Goal: Task Accomplishment & Management: Manage account settings

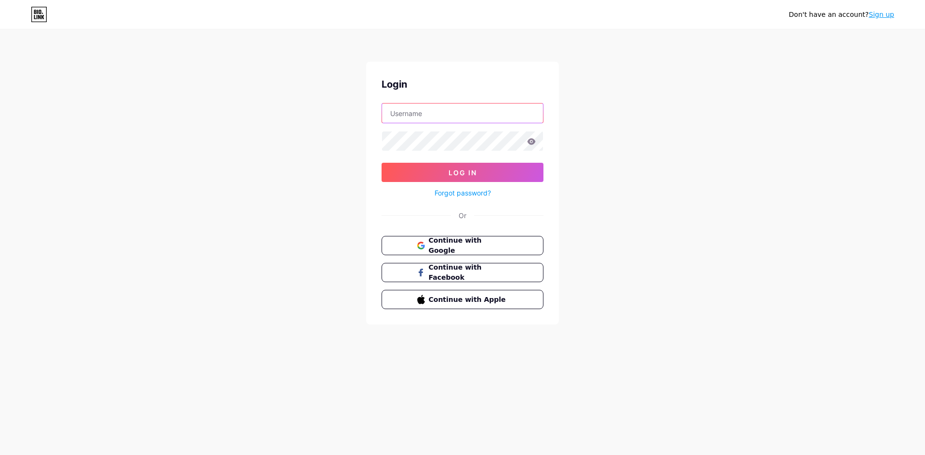
type input "[EMAIL_ADDRESS][DOMAIN_NAME]"
click at [535, 140] on icon at bounding box center [531, 141] width 9 height 7
click at [533, 142] on icon at bounding box center [531, 141] width 9 height 7
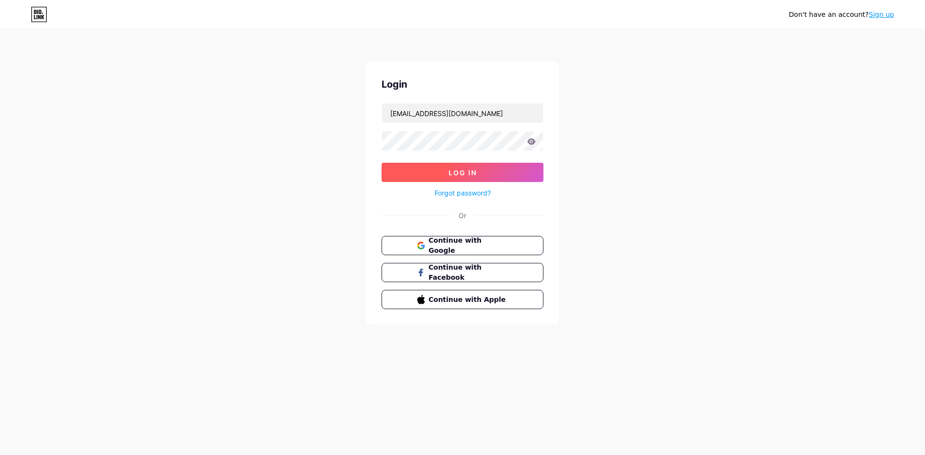
click at [408, 169] on button "Log In" at bounding box center [462, 172] width 162 height 19
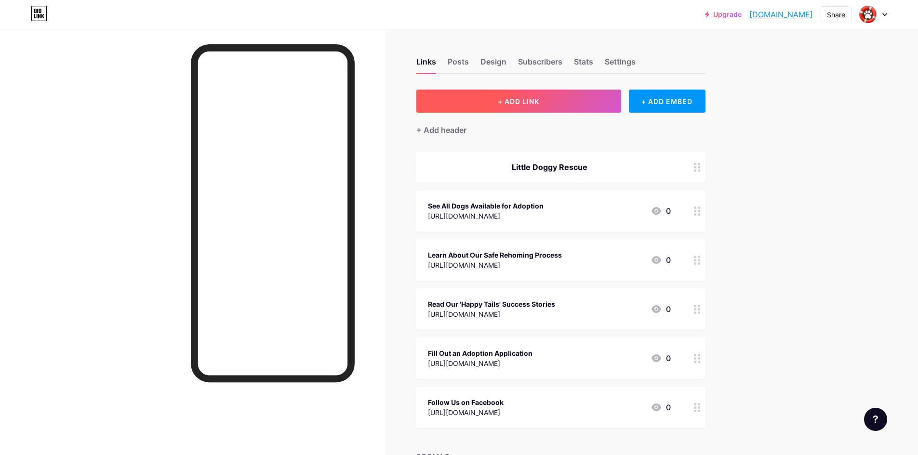
click at [547, 98] on button "+ ADD LINK" at bounding box center [518, 101] width 205 height 23
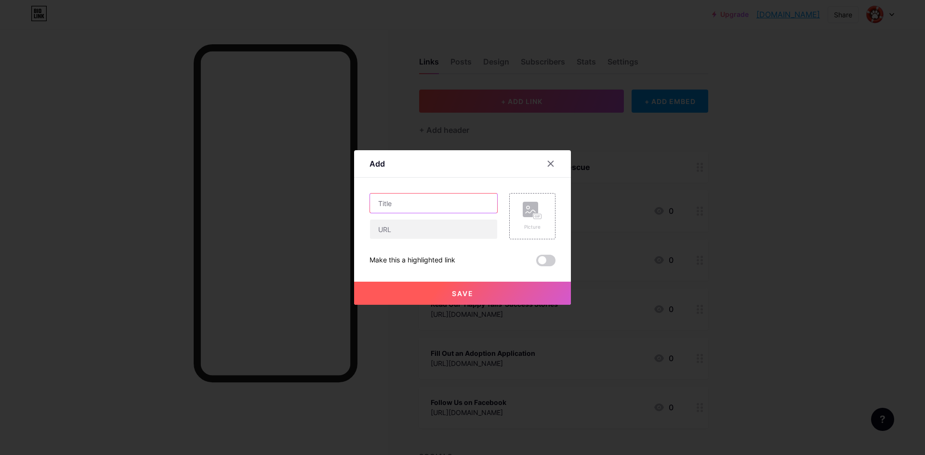
click at [410, 204] on input "text" at bounding box center [433, 203] width 127 height 19
type input "Download our Android App"
click at [385, 230] on input "text" at bounding box center [433, 229] width 127 height 19
paste input "[URL][DOMAIN_NAME][DOMAIN_NAME]"
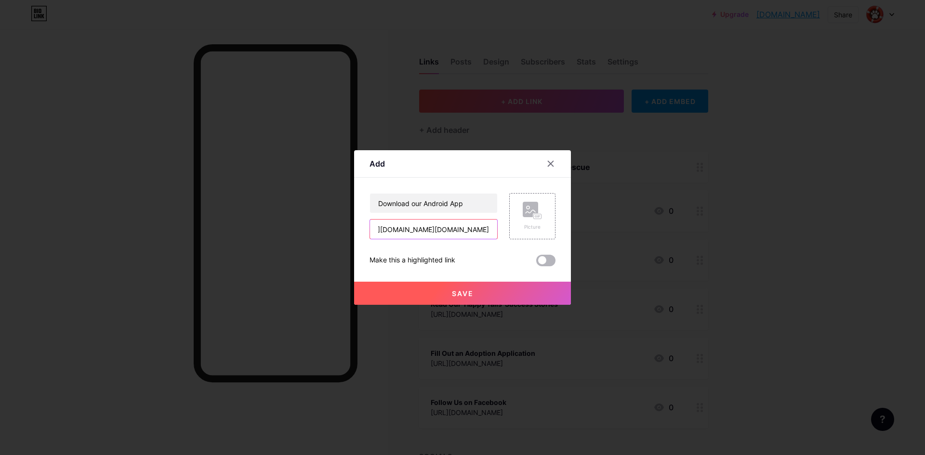
type input "[URL][DOMAIN_NAME][DOMAIN_NAME]"
click at [551, 260] on span at bounding box center [545, 261] width 19 height 12
click at [536, 263] on input "checkbox" at bounding box center [536, 263] width 0 height 0
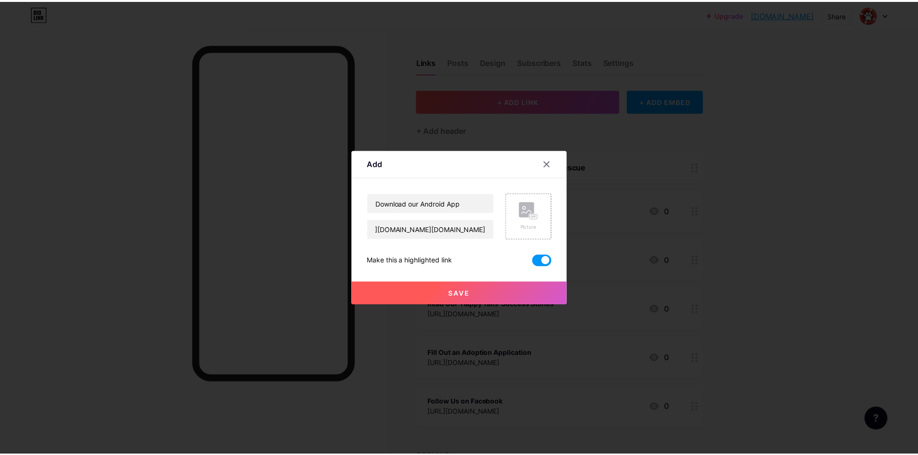
scroll to position [0, 0]
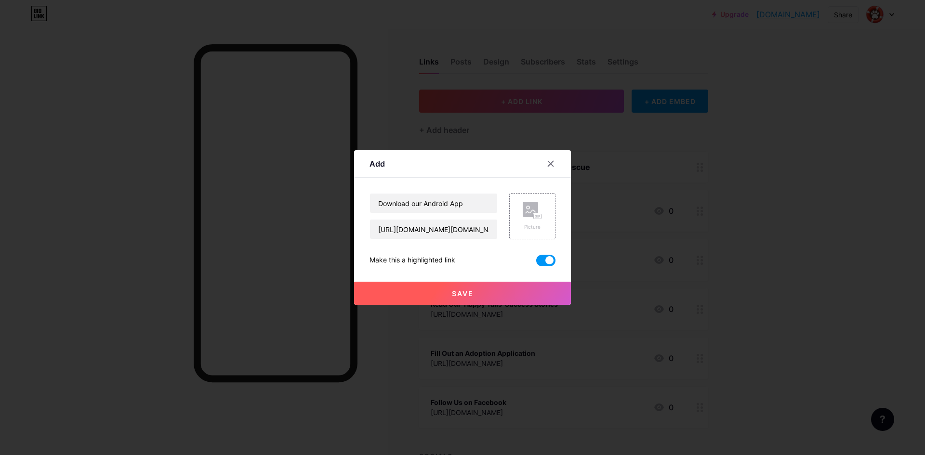
click at [466, 289] on span "Save" at bounding box center [463, 293] width 22 height 8
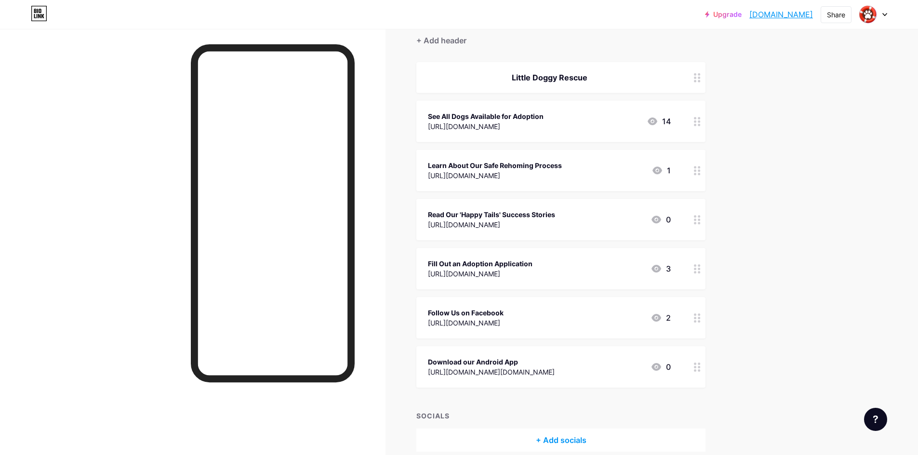
scroll to position [134, 0]
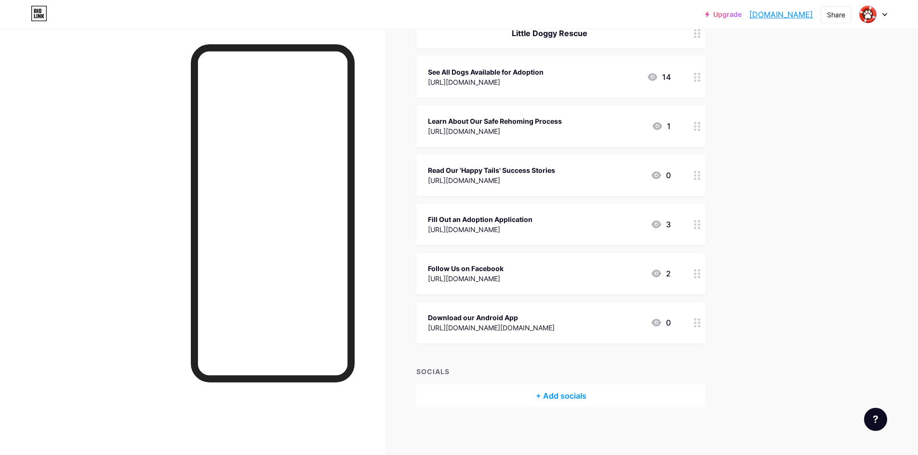
click at [671, 272] on div "2" at bounding box center [660, 274] width 20 height 12
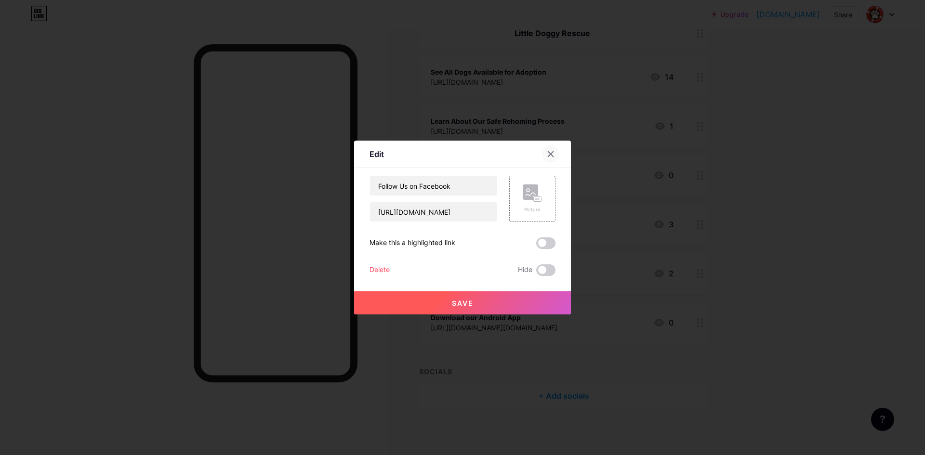
click at [550, 154] on icon at bounding box center [550, 154] width 5 height 5
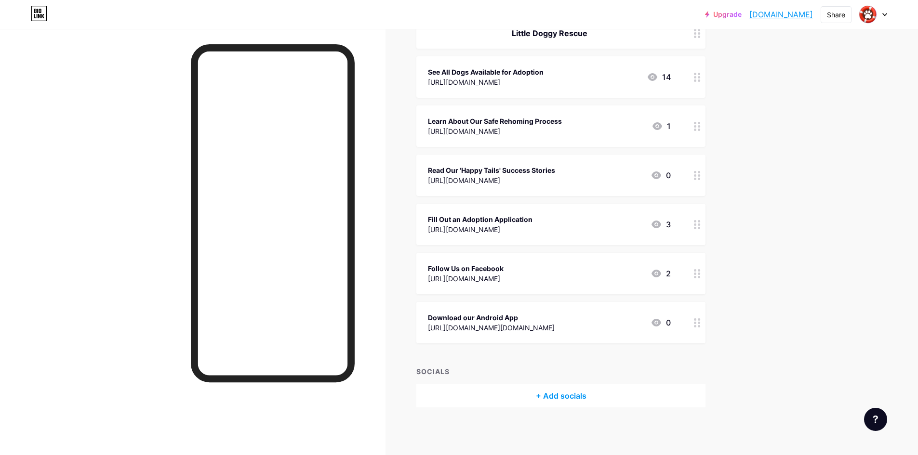
click at [671, 224] on div "3" at bounding box center [660, 225] width 20 height 12
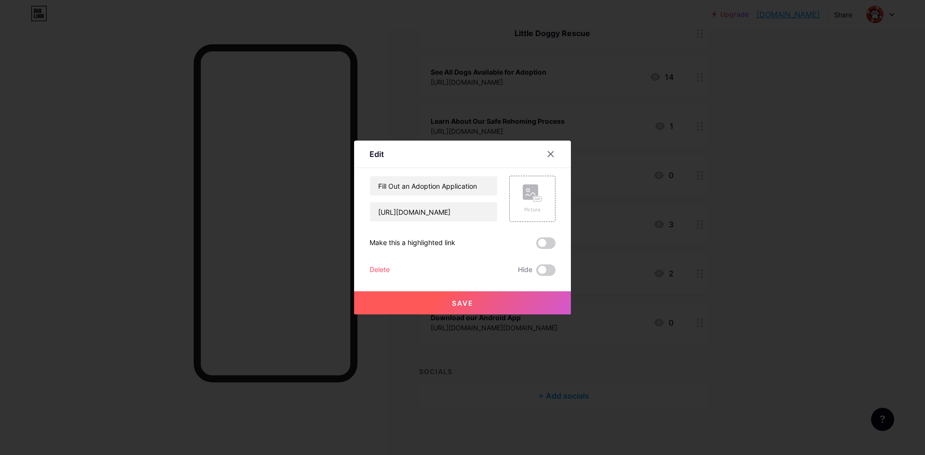
click at [556, 151] on div at bounding box center [550, 153] width 17 height 17
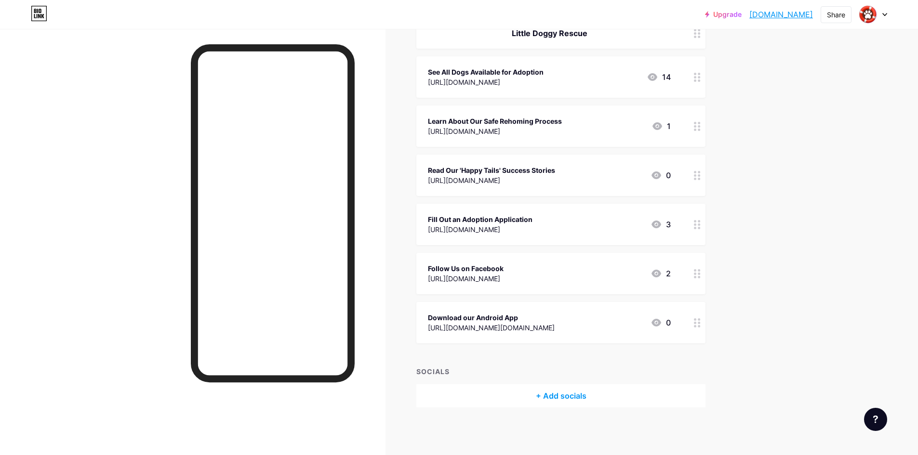
click at [654, 76] on icon at bounding box center [652, 77] width 12 height 12
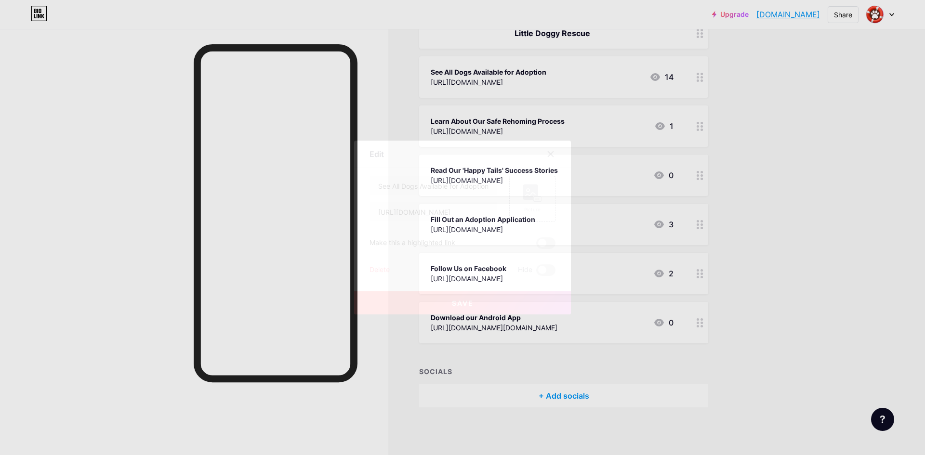
drag, startPoint x: 551, startPoint y: 151, endPoint x: 598, endPoint y: 132, distance: 50.8
click at [552, 151] on icon at bounding box center [551, 154] width 8 height 8
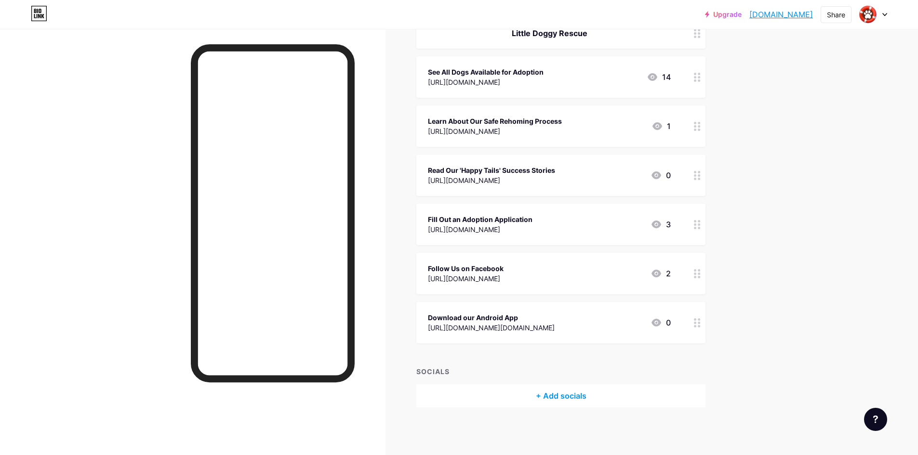
click at [671, 79] on div "14" at bounding box center [658, 77] width 24 height 12
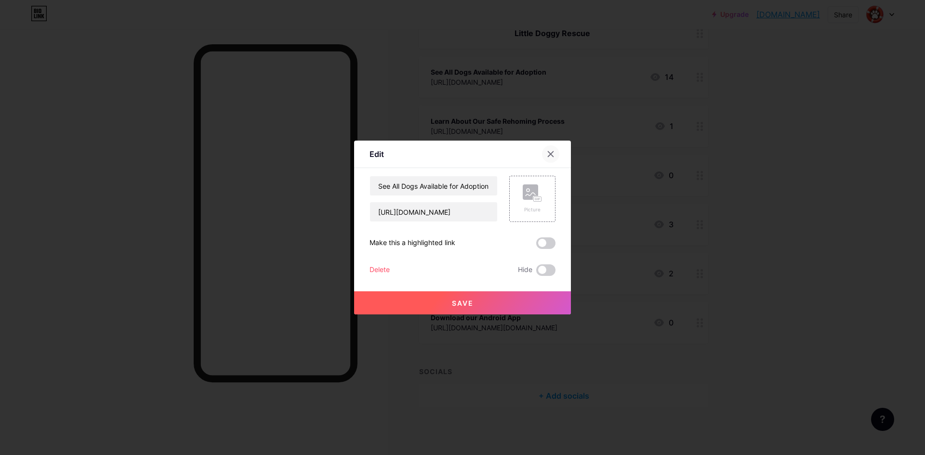
click at [553, 150] on icon at bounding box center [551, 154] width 8 height 8
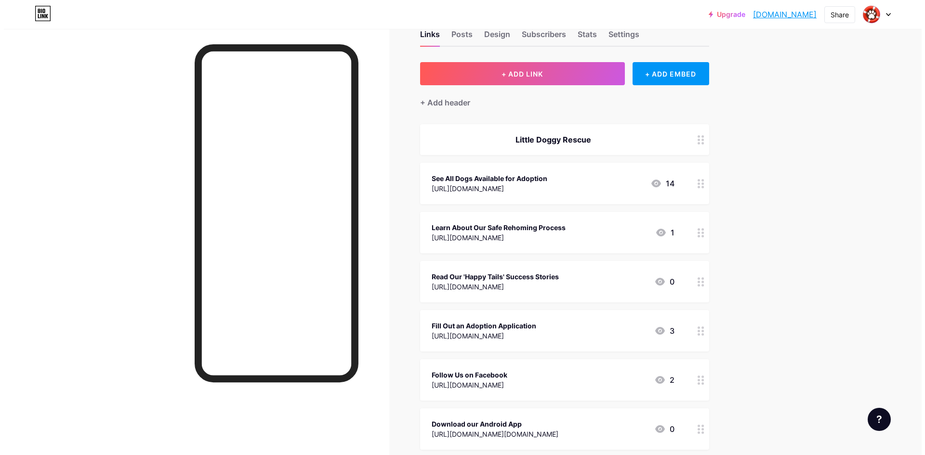
scroll to position [0, 0]
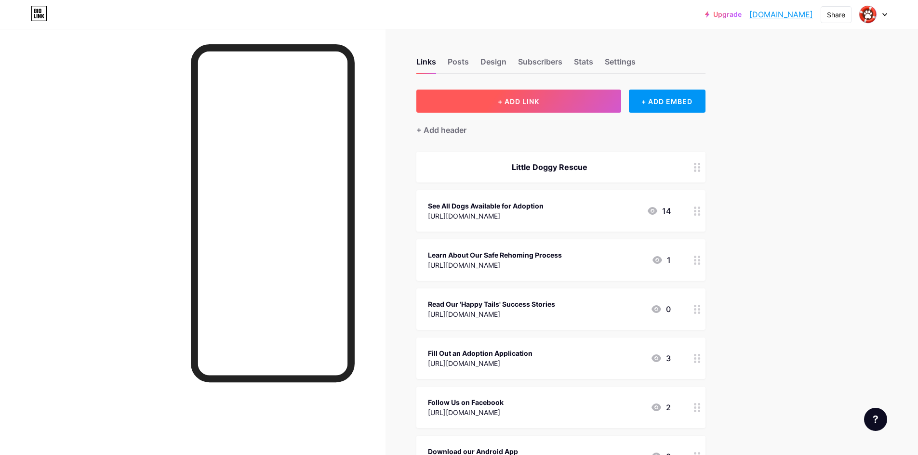
click at [553, 101] on button "+ ADD LINK" at bounding box center [518, 101] width 205 height 23
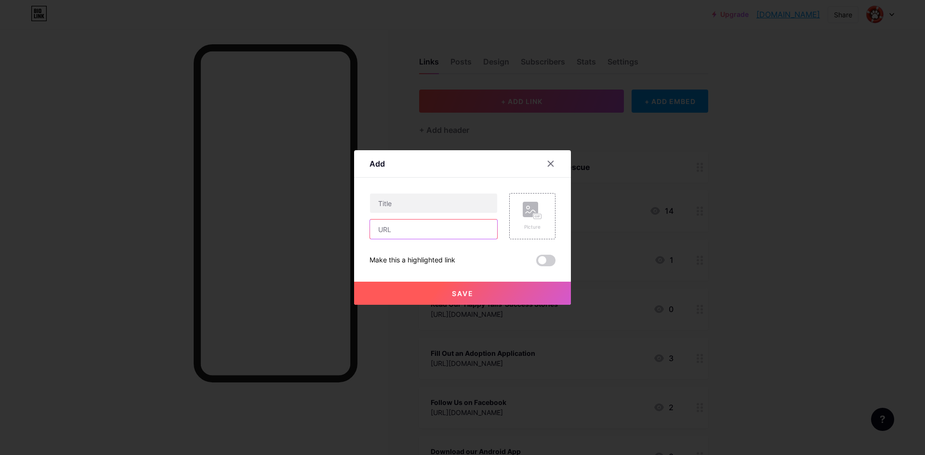
click at [401, 230] on input "text" at bounding box center [433, 229] width 127 height 19
paste input "[URL][DOMAIN_NAME]"
type input "[URL][DOMAIN_NAME]"
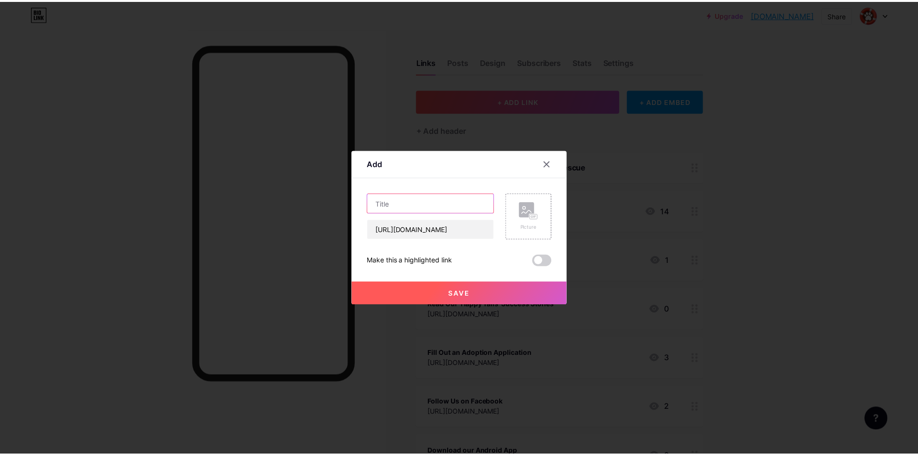
scroll to position [0, 0]
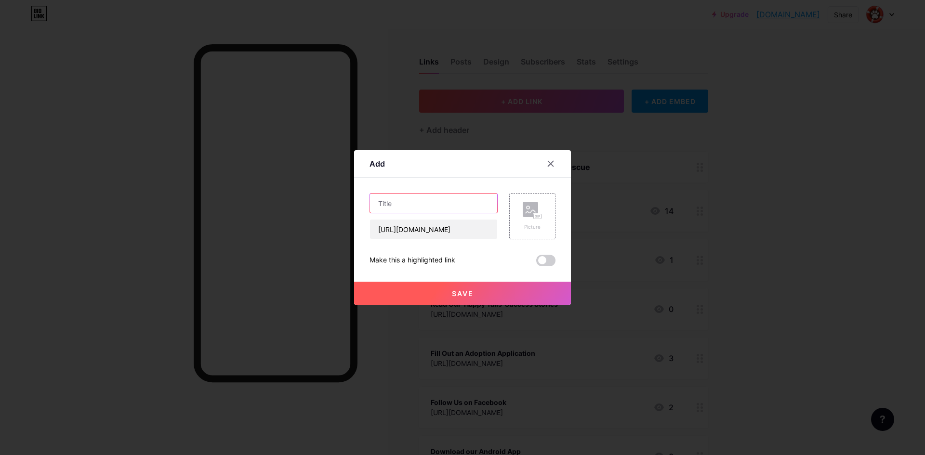
click at [398, 202] on input "text" at bounding box center [433, 203] width 127 height 19
type input "Dog Owner Guides and Resources"
click at [548, 262] on span at bounding box center [545, 261] width 19 height 12
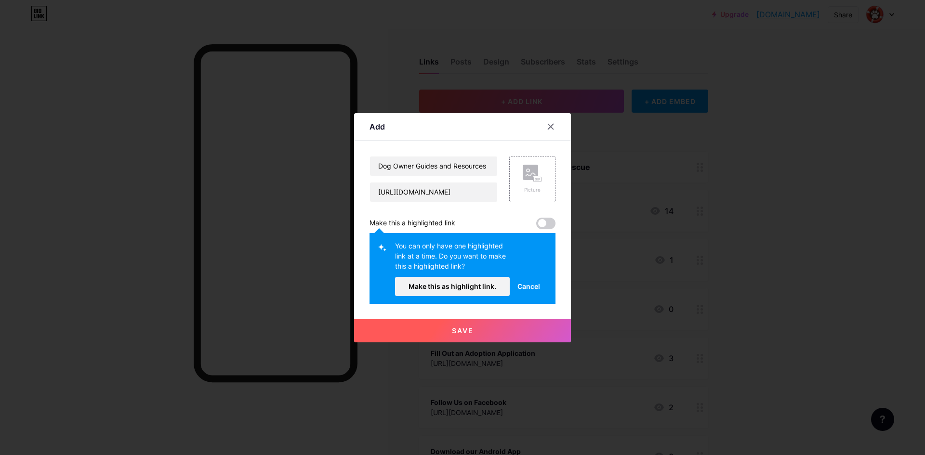
click at [536, 284] on span "Cancel" at bounding box center [528, 286] width 23 height 10
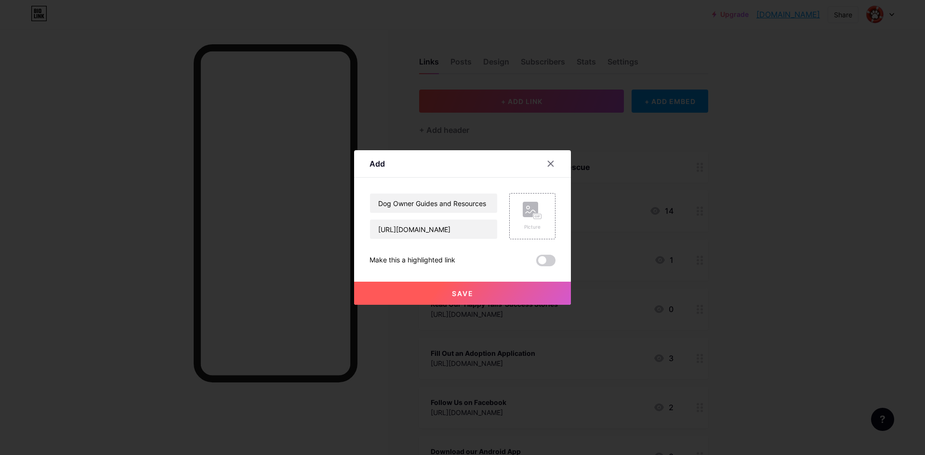
click at [468, 291] on span "Save" at bounding box center [463, 293] width 22 height 8
